Goal: Task Accomplishment & Management: Manage account settings

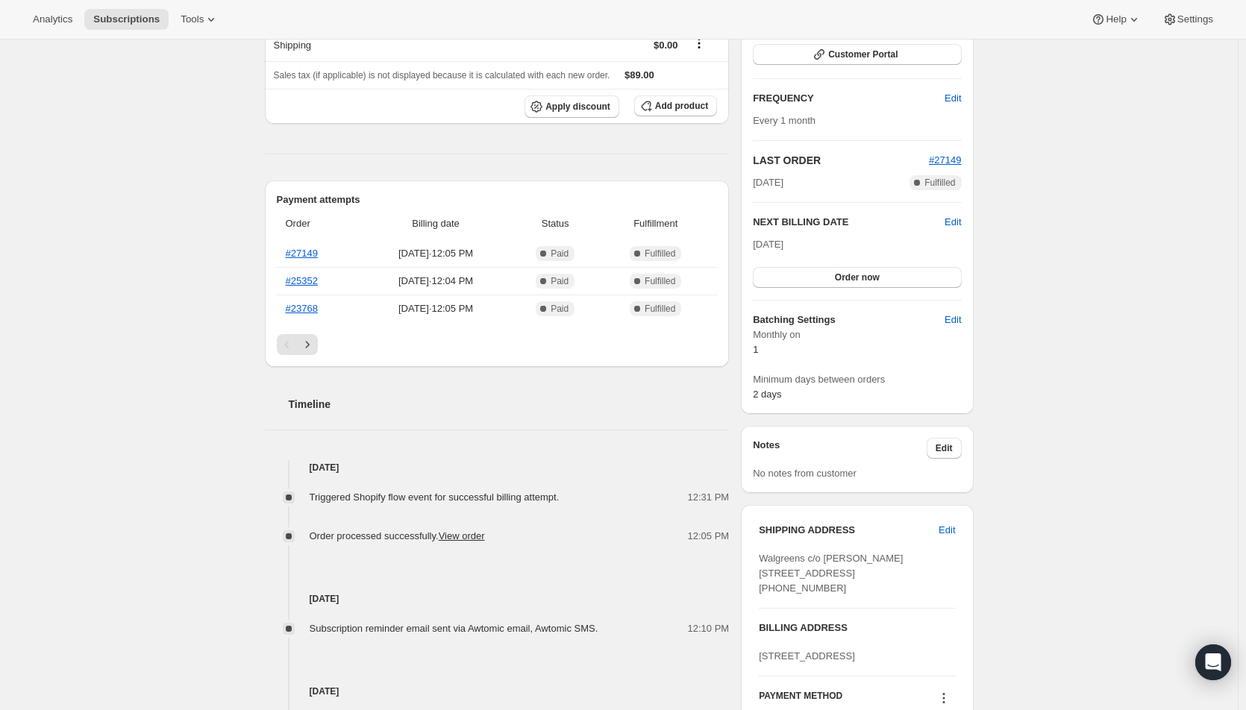
scroll to position [224, 0]
click at [954, 528] on span "Edit" at bounding box center [947, 529] width 16 height 15
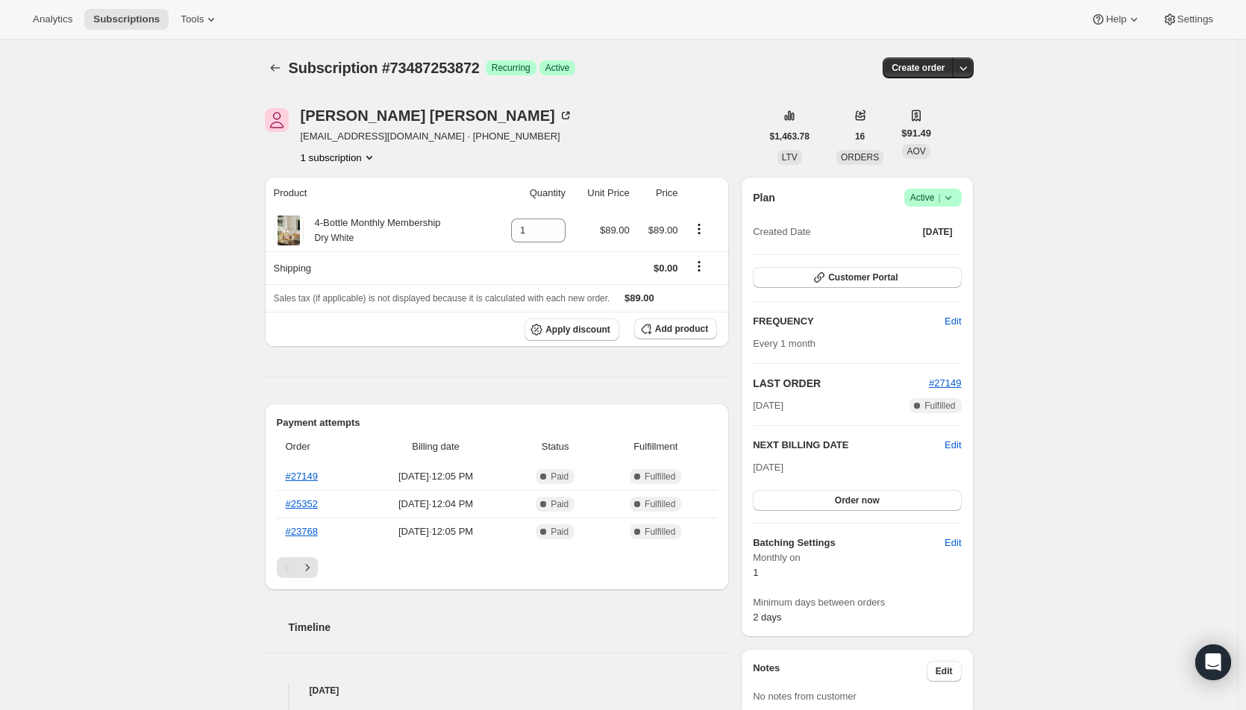
select select "[GEOGRAPHIC_DATA]"
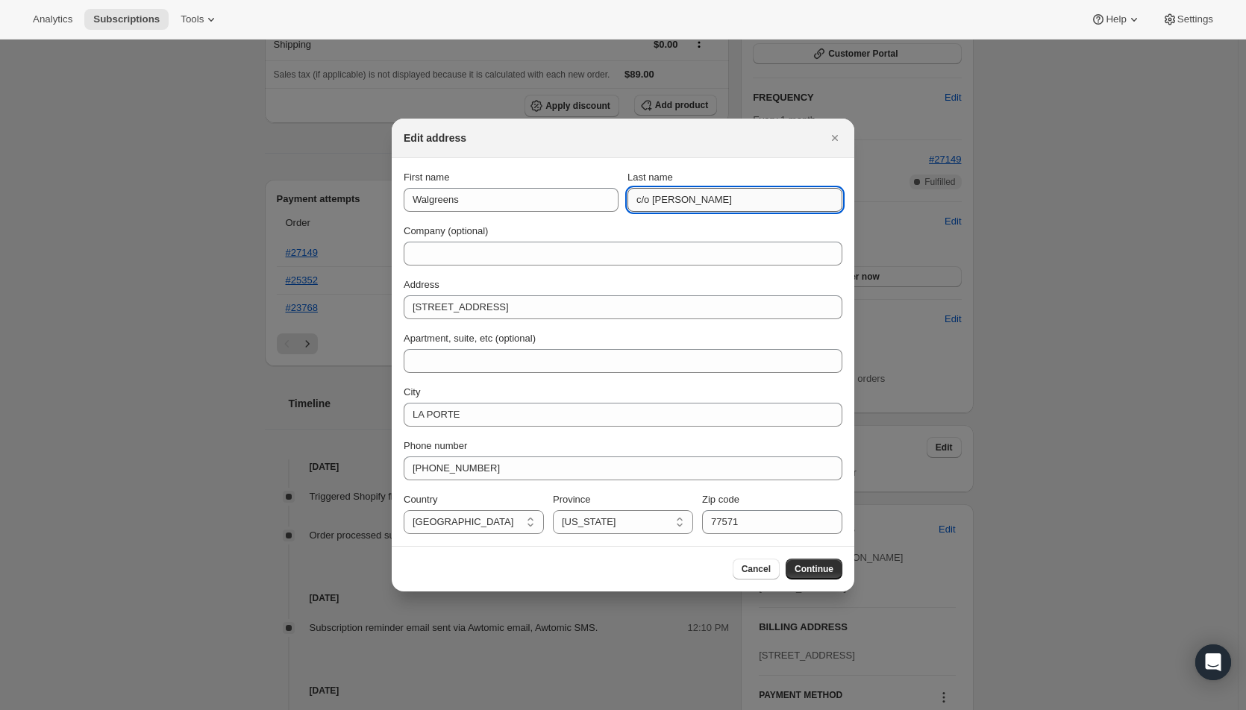
drag, startPoint x: 675, startPoint y: 200, endPoint x: 653, endPoint y: 201, distance: 22.4
click at [653, 201] on input "c/o [PERSON_NAME]" at bounding box center [734, 200] width 215 height 24
drag, startPoint x: 654, startPoint y: 204, endPoint x: 624, endPoint y: 204, distance: 30.6
click at [624, 204] on div "First name Walgreens Last name c/[PERSON_NAME]" at bounding box center [623, 191] width 439 height 42
type input "[PERSON_NAME]"
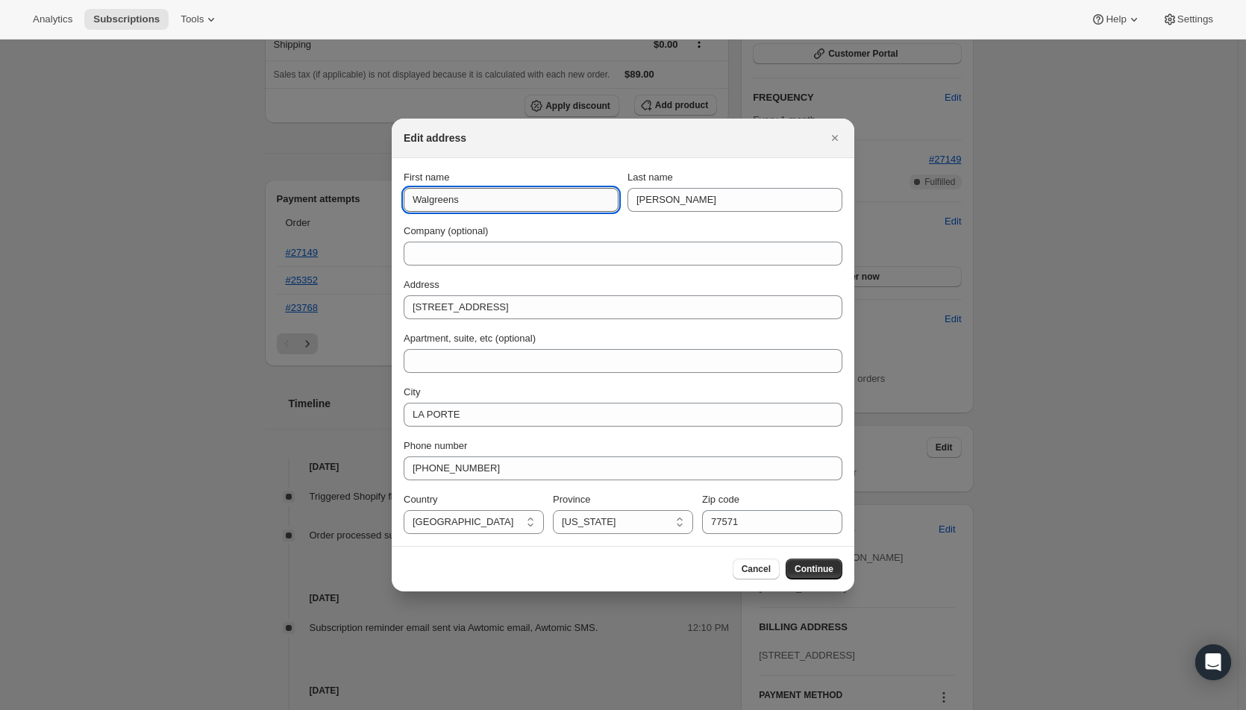
click at [407, 202] on input "Walgreens" at bounding box center [511, 200] width 215 height 24
paste input "[PERSON_NAME]"
type input "[PERSON_NAME]"
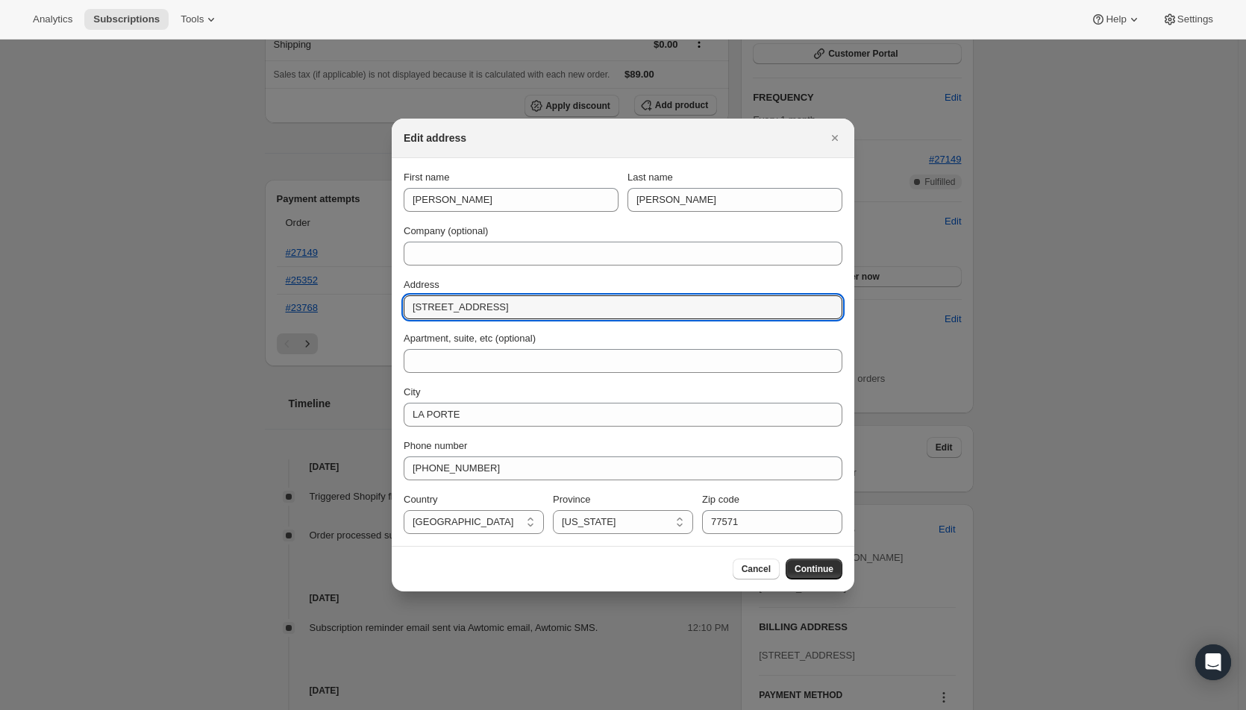
drag, startPoint x: 530, startPoint y: 304, endPoint x: 349, endPoint y: 293, distance: 181.6
type input "[STREET_ADDRESS]"
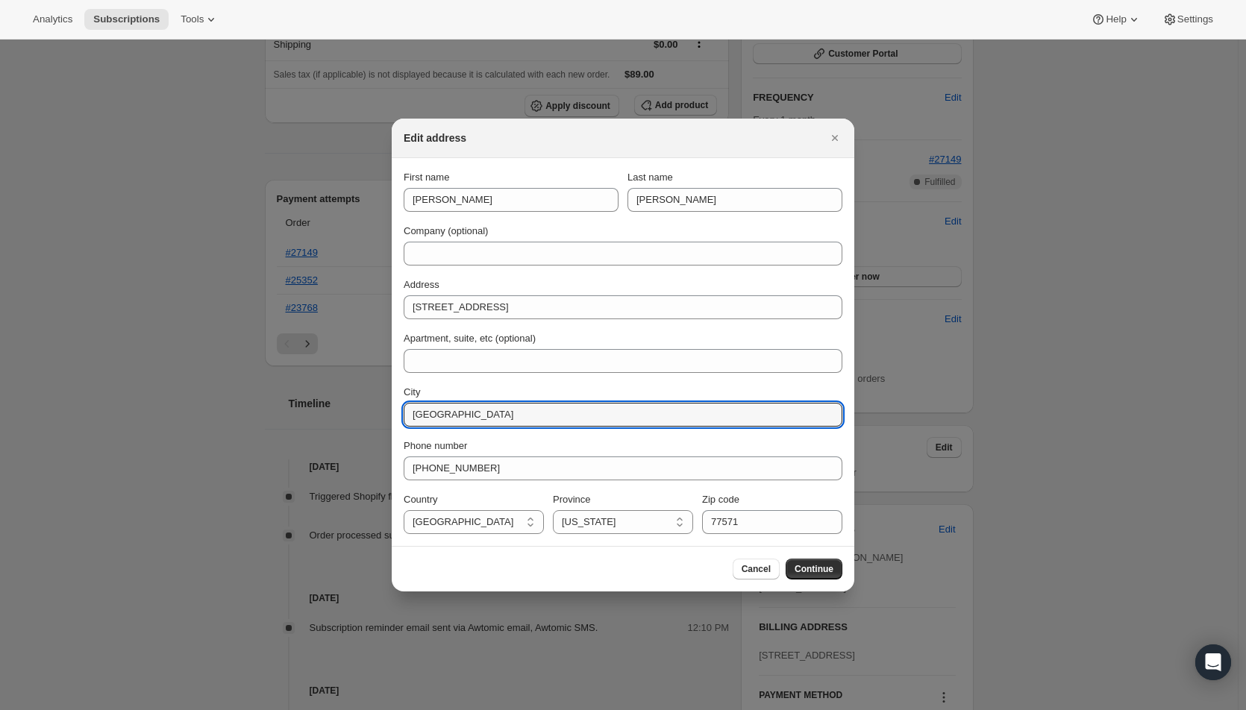
type input "[GEOGRAPHIC_DATA]"
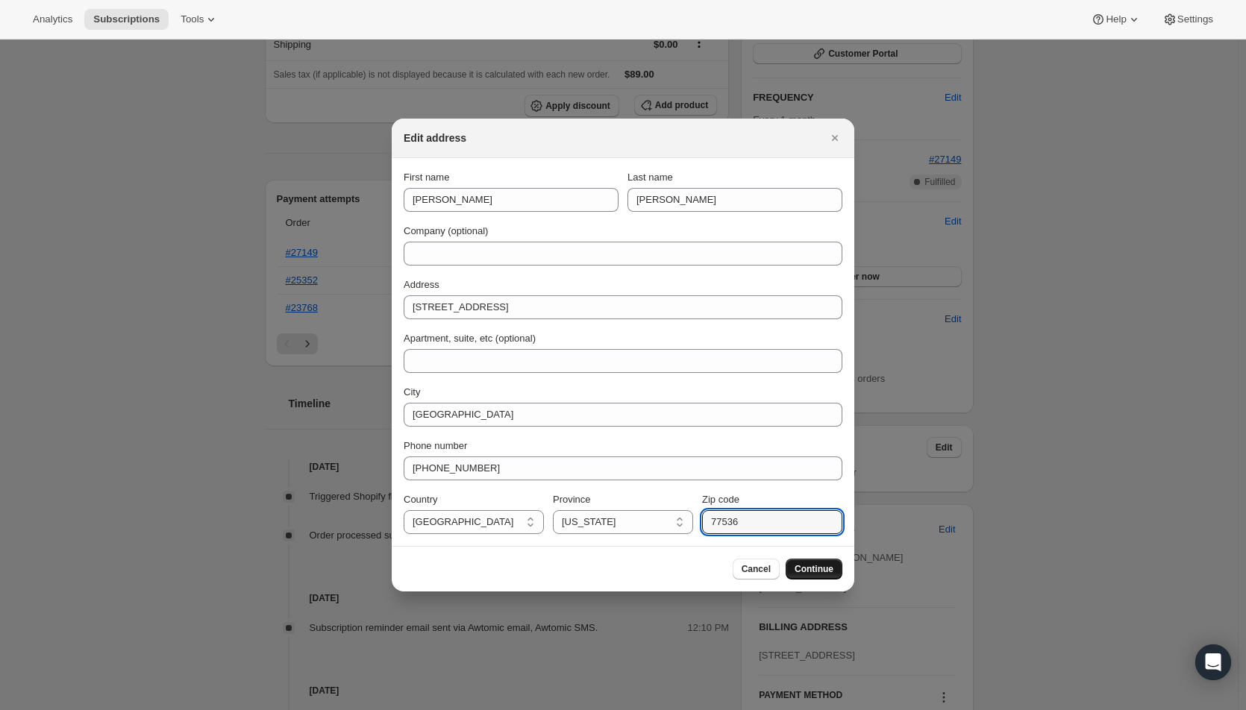
type input "77536"
click at [816, 562] on button "Continue" at bounding box center [814, 569] width 57 height 21
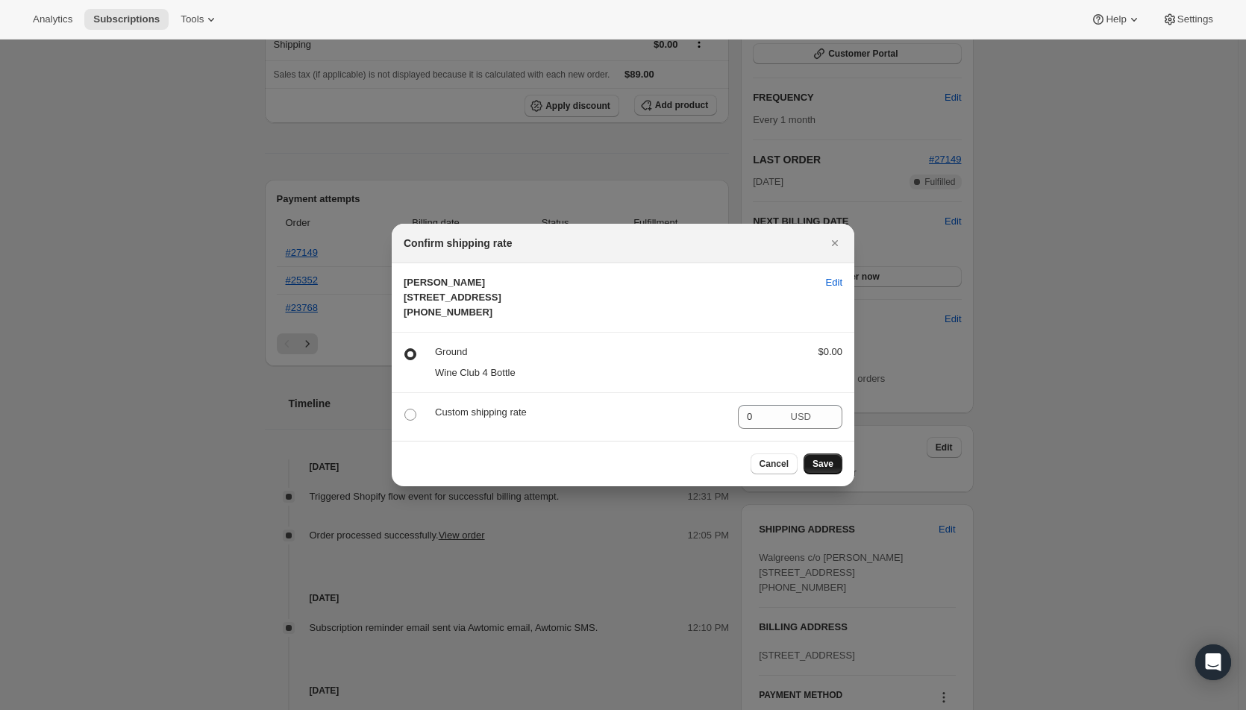
click at [826, 472] on button "Save" at bounding box center [822, 464] width 39 height 21
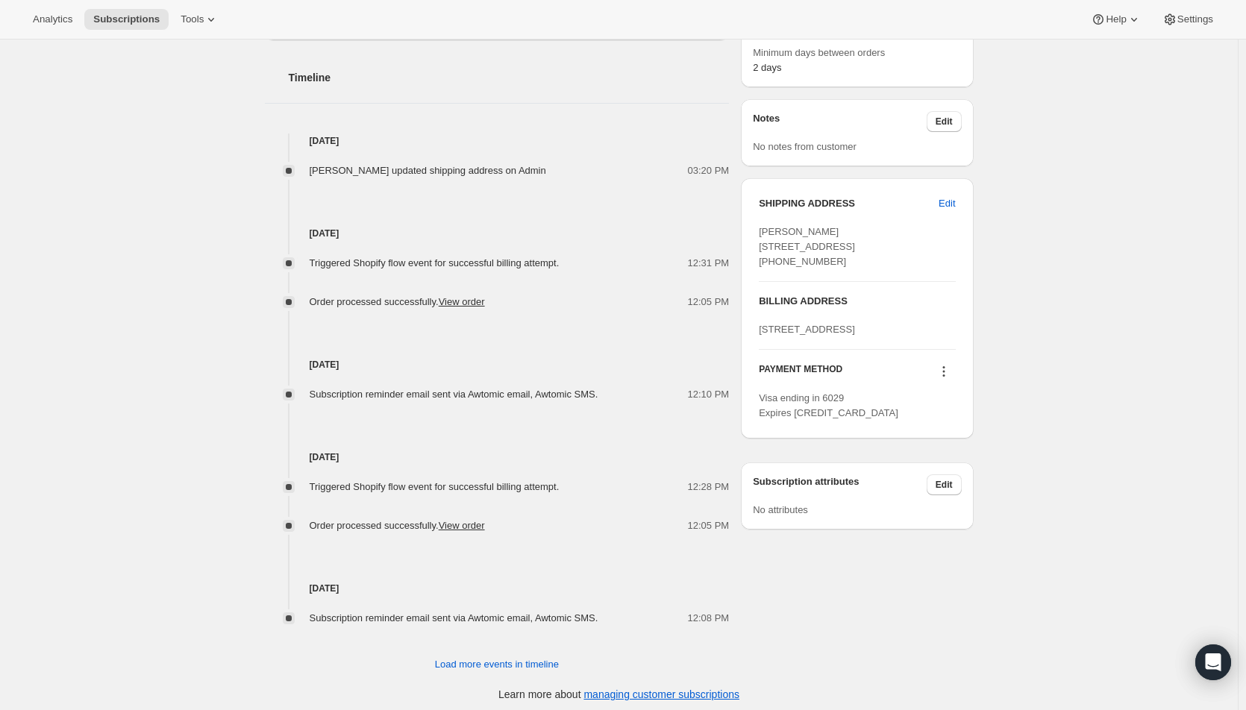
scroll to position [624, 0]
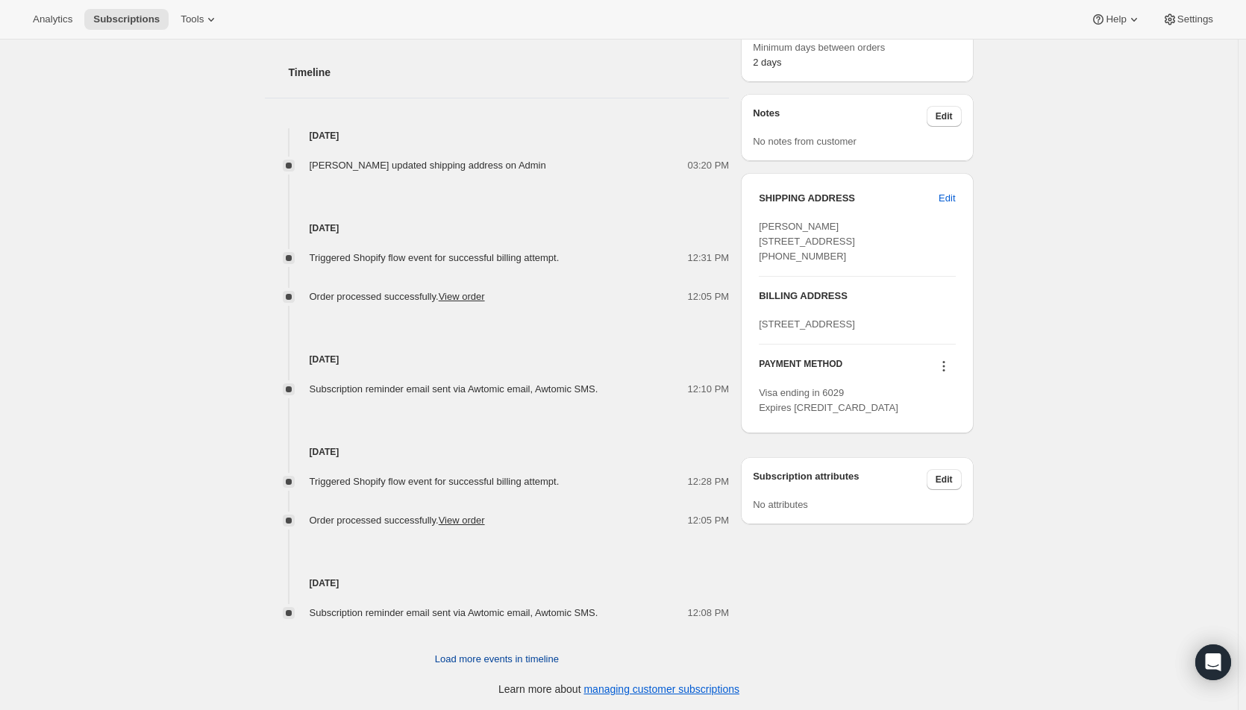
click at [528, 654] on span "Load more events in timeline" at bounding box center [497, 659] width 124 height 15
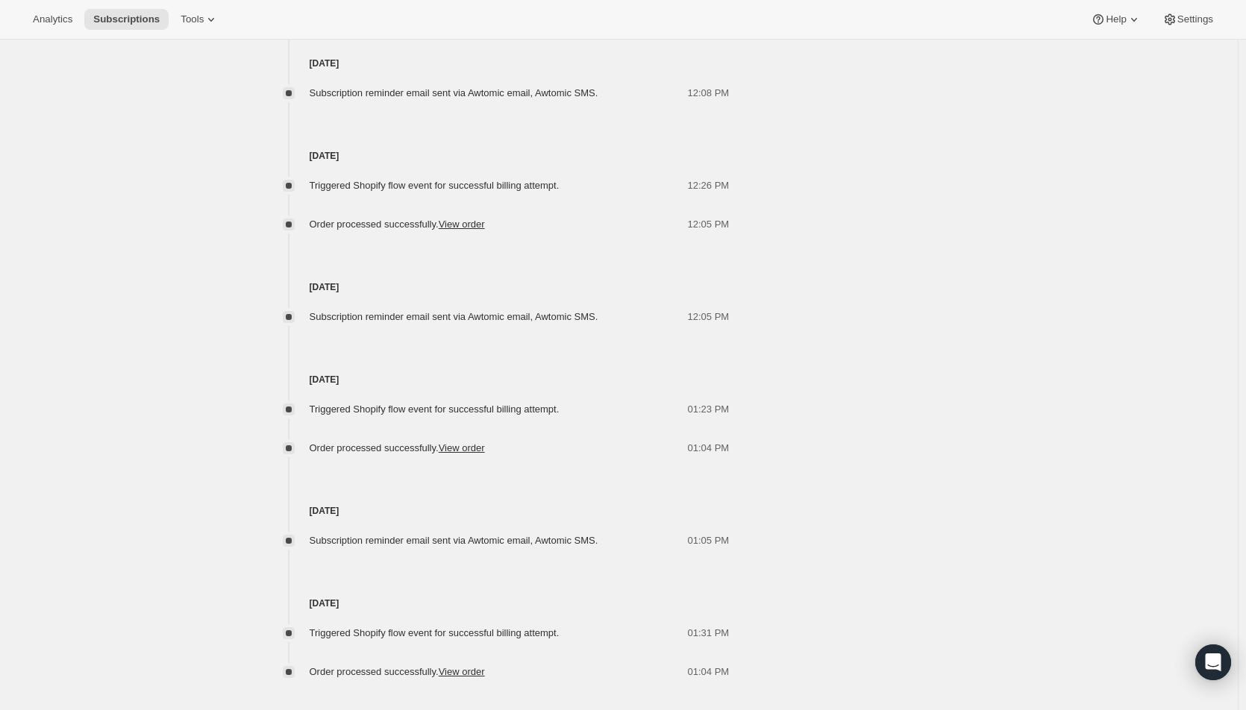
scroll to position [1203, 0]
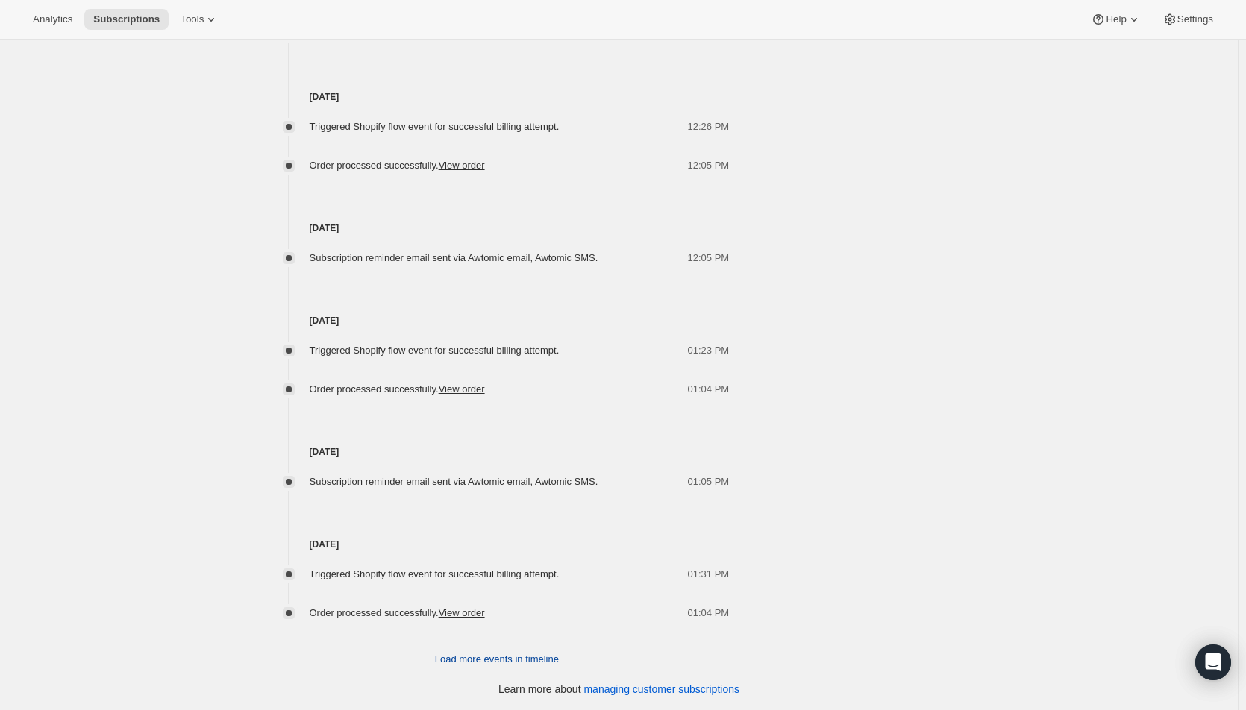
click at [543, 659] on span "Load more events in timeline" at bounding box center [497, 659] width 124 height 15
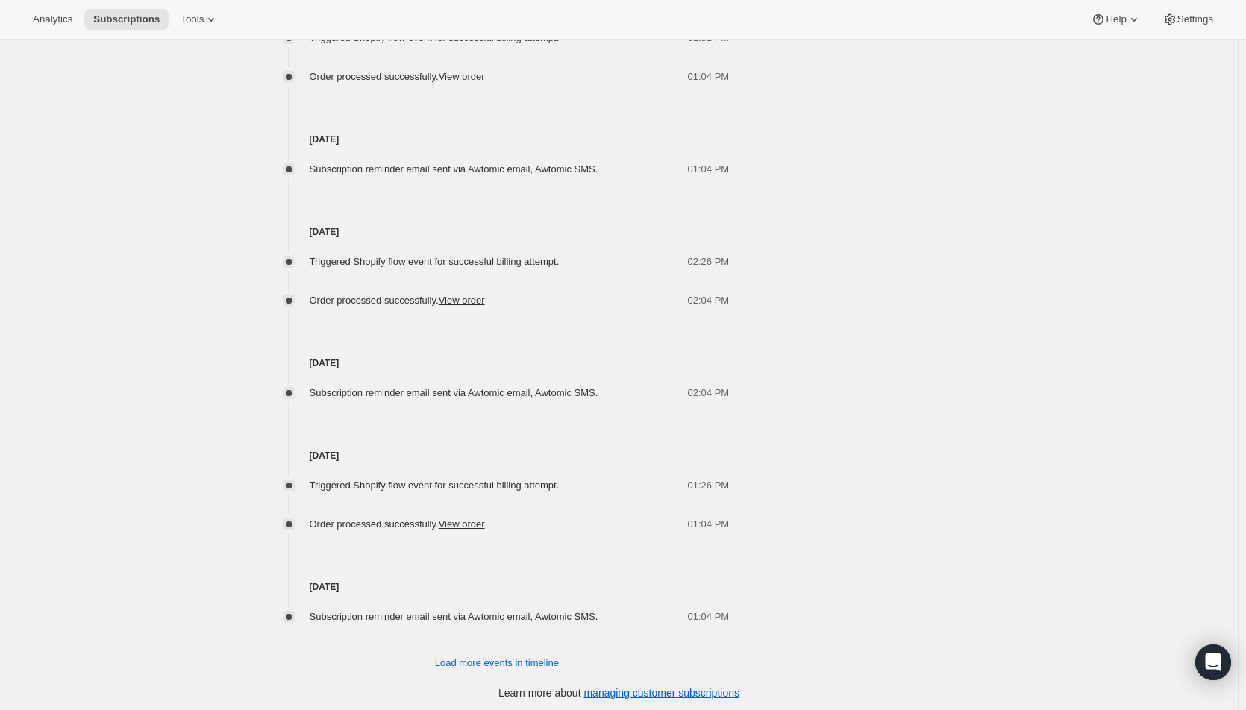
scroll to position [1743, 0]
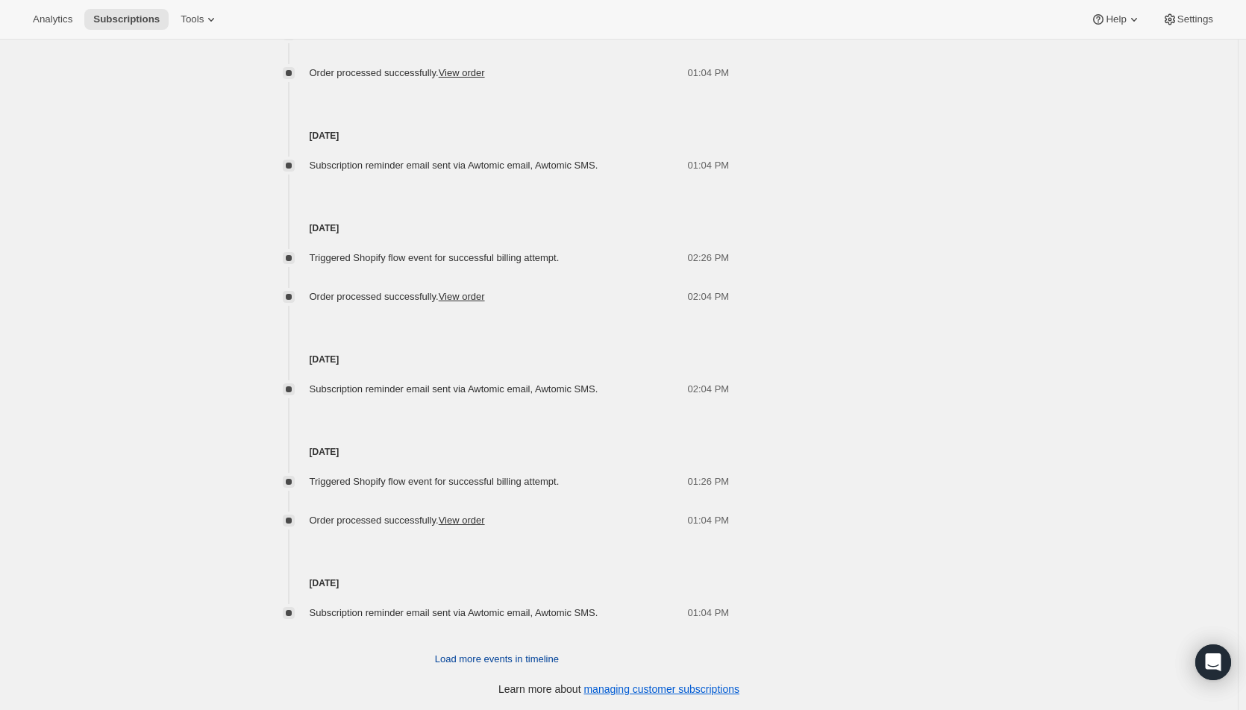
click at [563, 662] on button "Load more events in timeline" at bounding box center [497, 660] width 142 height 24
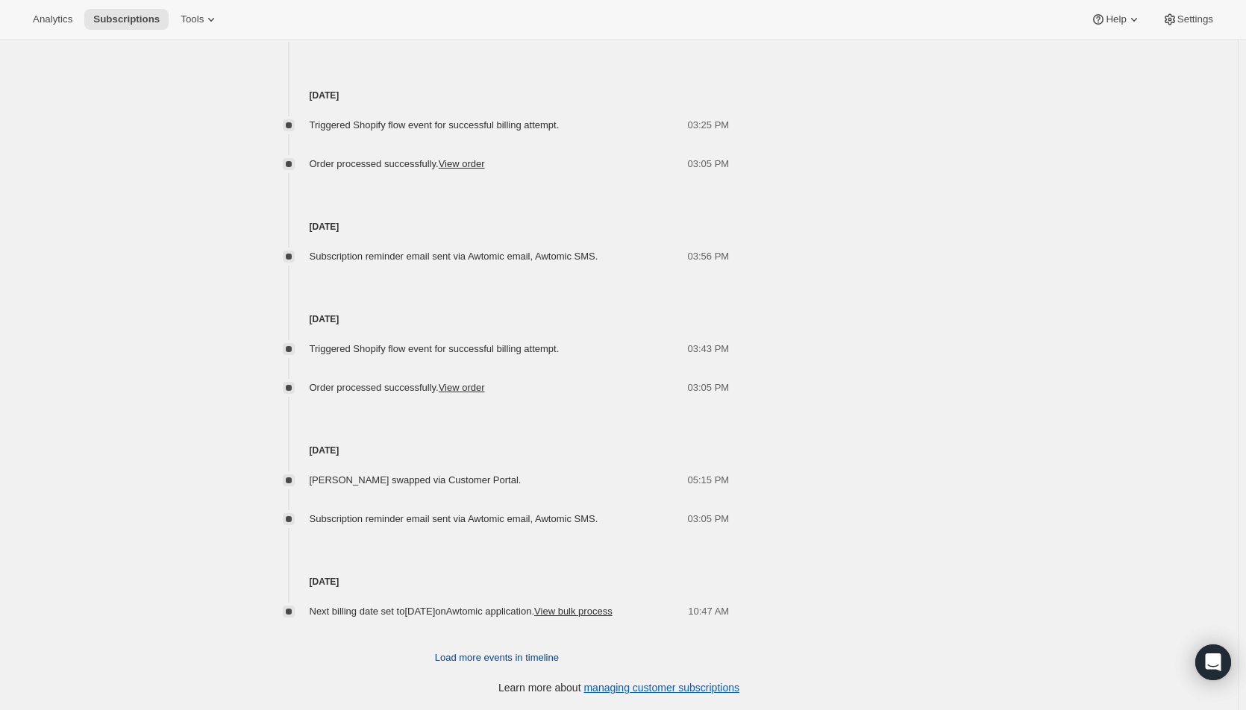
click at [522, 662] on span "Load more events in timeline" at bounding box center [497, 658] width 124 height 15
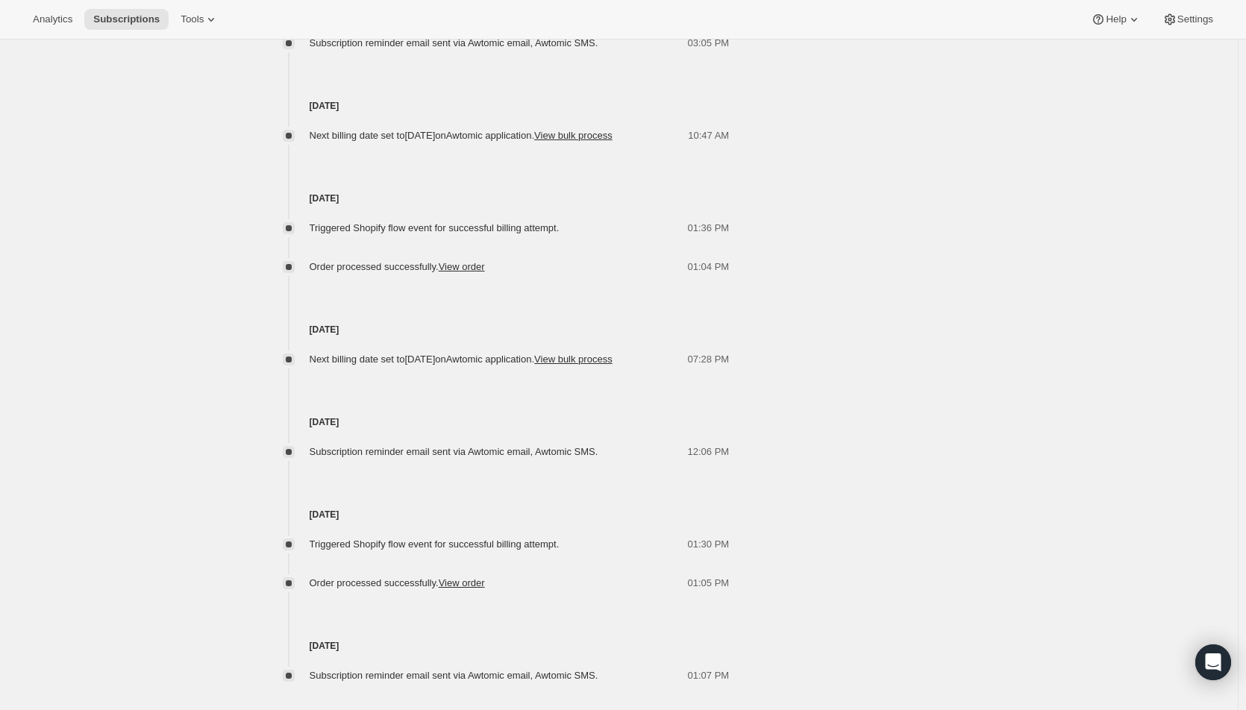
scroll to position [2892, 0]
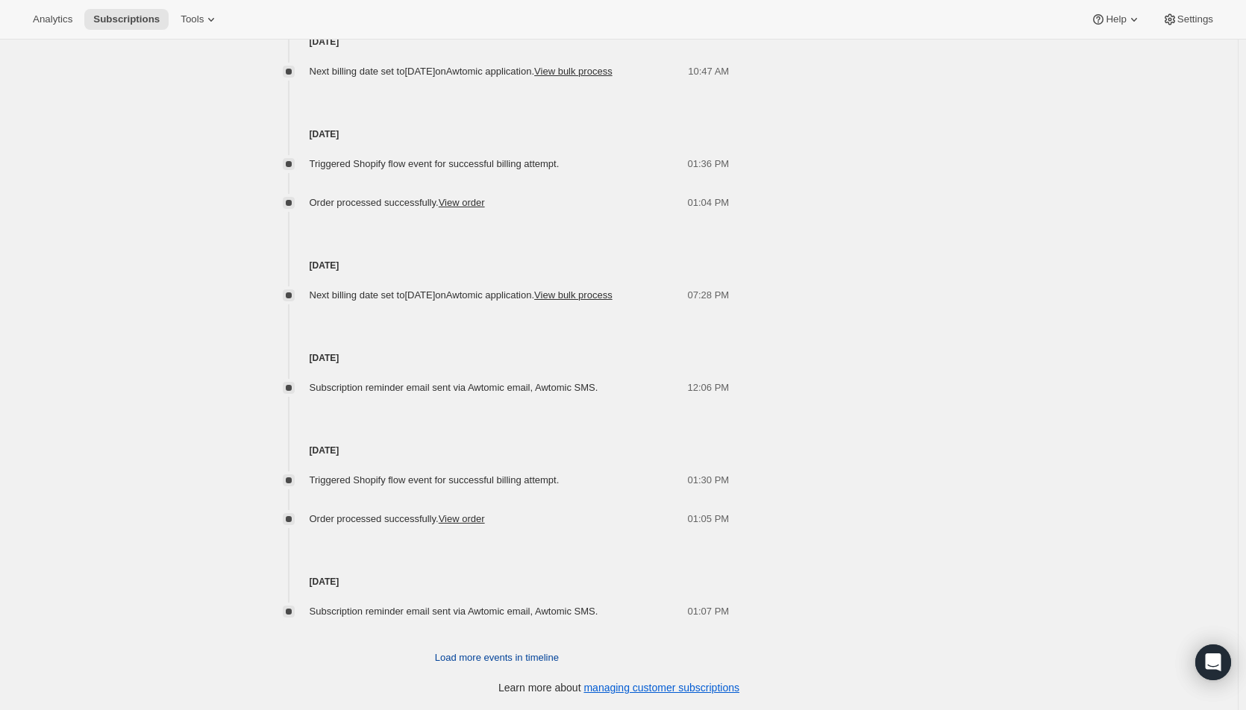
click at [516, 659] on span "Load more events in timeline" at bounding box center [497, 658] width 124 height 15
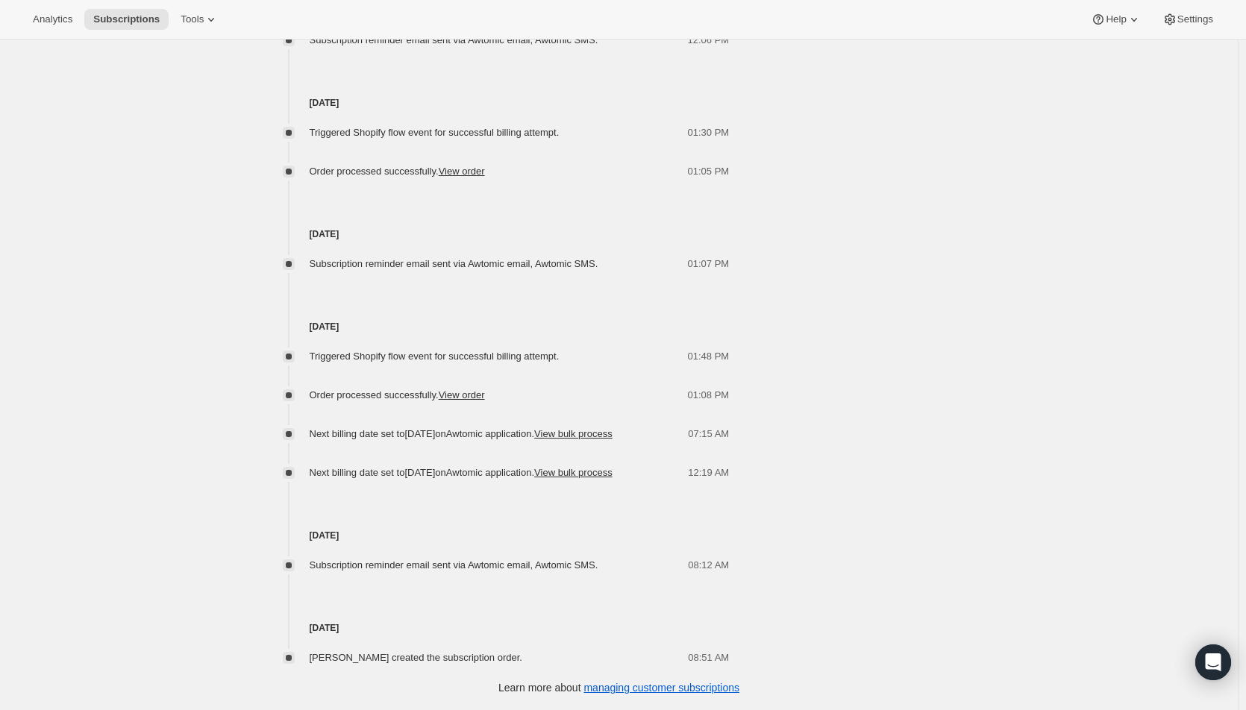
scroll to position [3269, 0]
